Goal: Task Accomplishment & Management: Complete application form

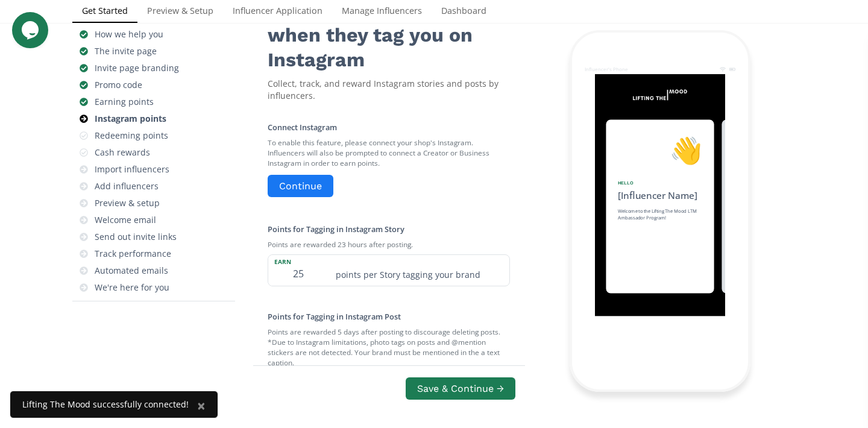
scroll to position [116, 0]
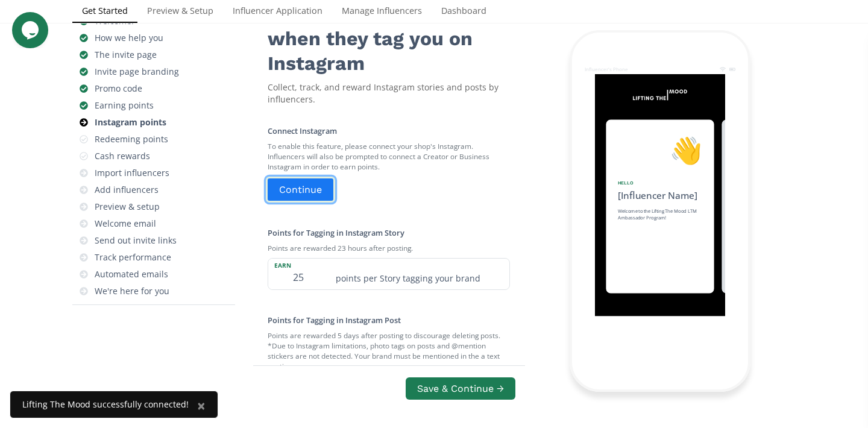
click at [322, 192] on button "Continue" at bounding box center [300, 190] width 69 height 26
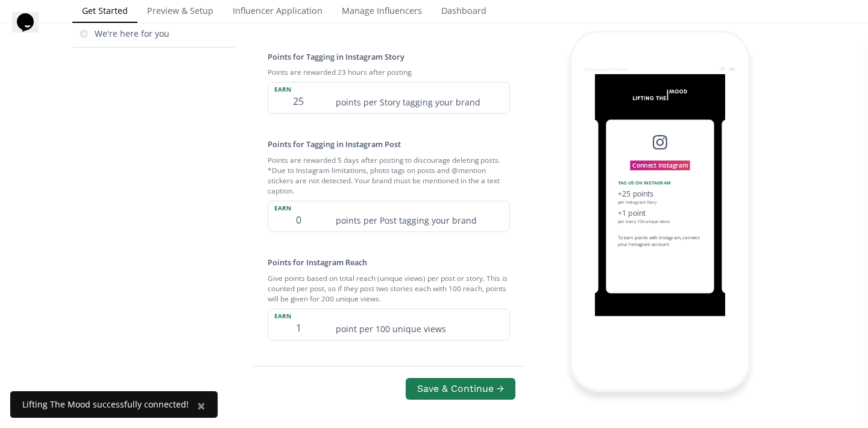
scroll to position [377, 0]
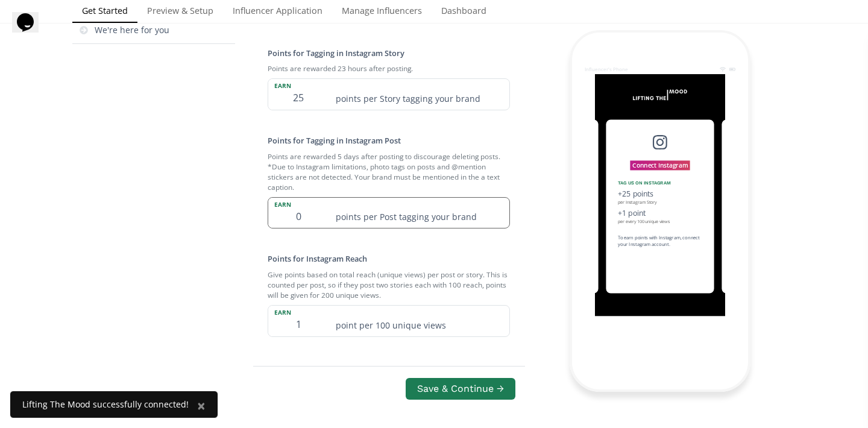
click at [301, 228] on input "0" at bounding box center [298, 213] width 60 height 31
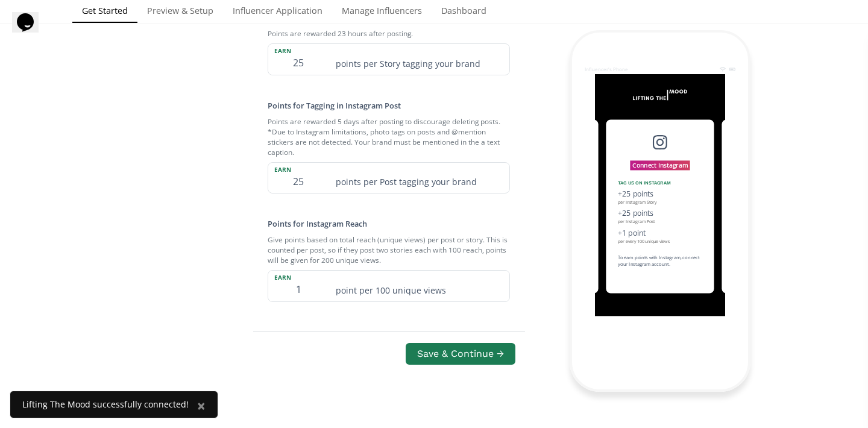
scroll to position [431, 0]
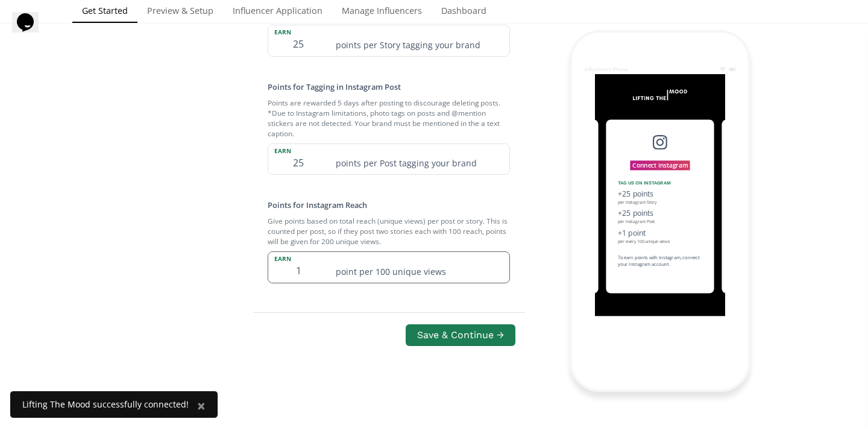
type input "25"
click at [303, 275] on input "1" at bounding box center [298, 267] width 60 height 31
type input "25"
click at [432, 336] on button "Save & Continue →" at bounding box center [460, 335] width 113 height 26
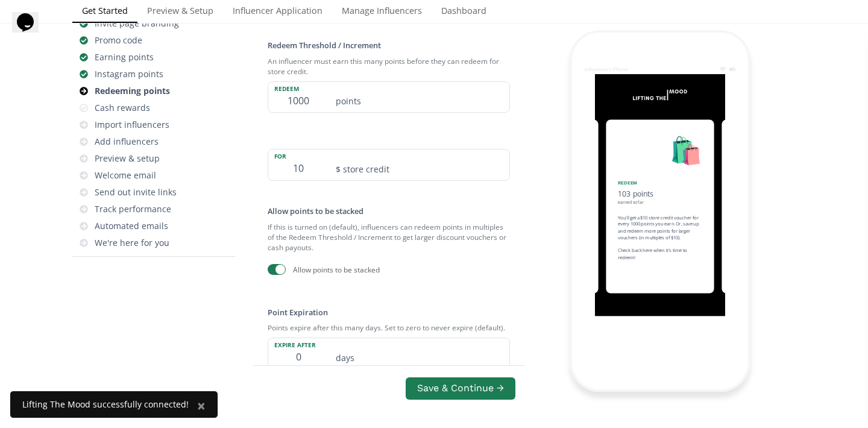
scroll to position [165, 0]
